Goal: Information Seeking & Learning: Learn about a topic

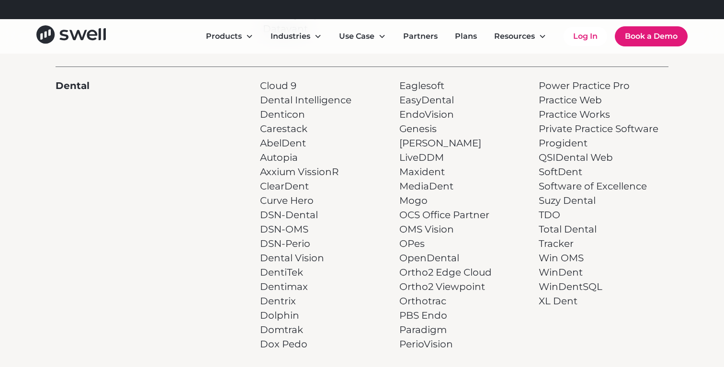
scroll to position [235, 0]
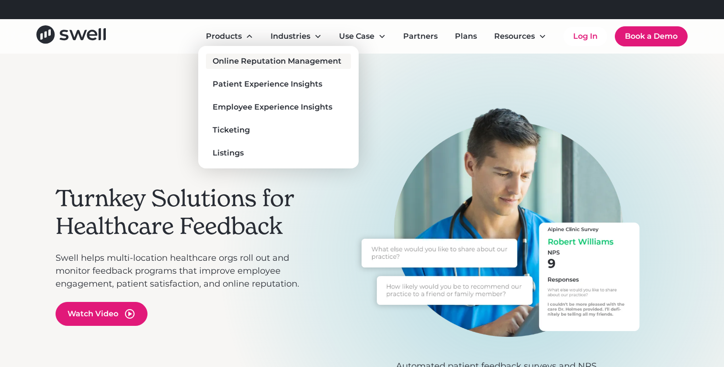
click at [243, 61] on div "Online Reputation Management" at bounding box center [277, 61] width 129 height 11
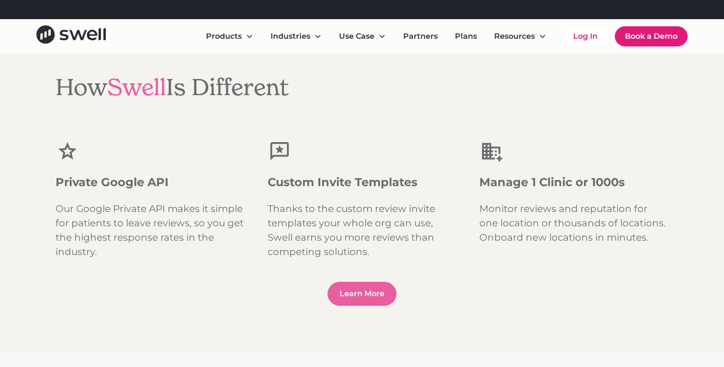
scroll to position [1253, 0]
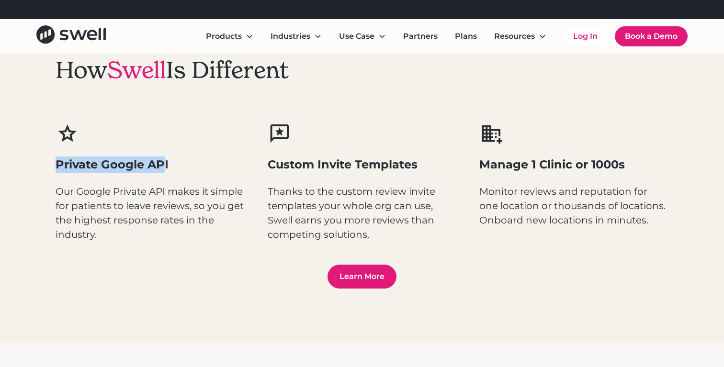
drag, startPoint x: 54, startPoint y: 163, endPoint x: 162, endPoint y: 170, distance: 108.5
click at [162, 170] on div "How Swell Is Different Private Google API Our Google Private API makes it simpl…" at bounding box center [362, 173] width 724 height 340
click at [172, 175] on div "Private Google API Our Google Private API makes it simple for patients to leave…" at bounding box center [150, 182] width 189 height 120
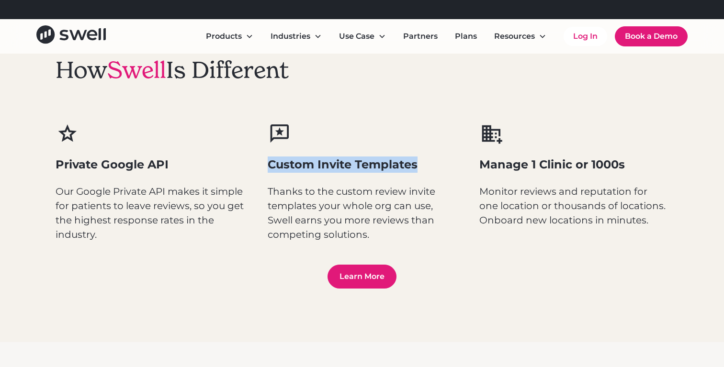
drag, startPoint x: 268, startPoint y: 164, endPoint x: 447, endPoint y: 166, distance: 179.1
click at [447, 166] on h3 "Custom Invite Templates" at bounding box center [362, 165] width 189 height 16
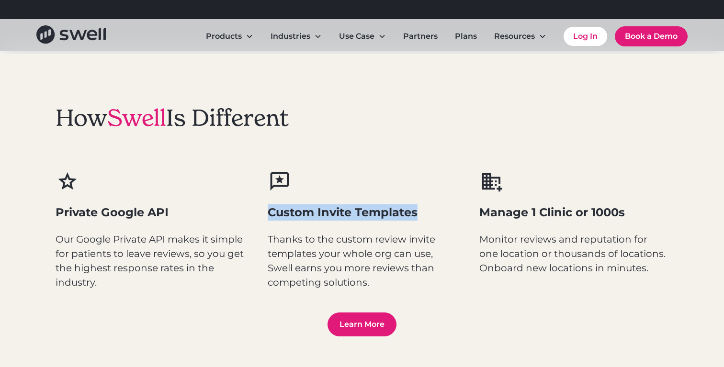
scroll to position [1205, 0]
